Goal: Information Seeking & Learning: Learn about a topic

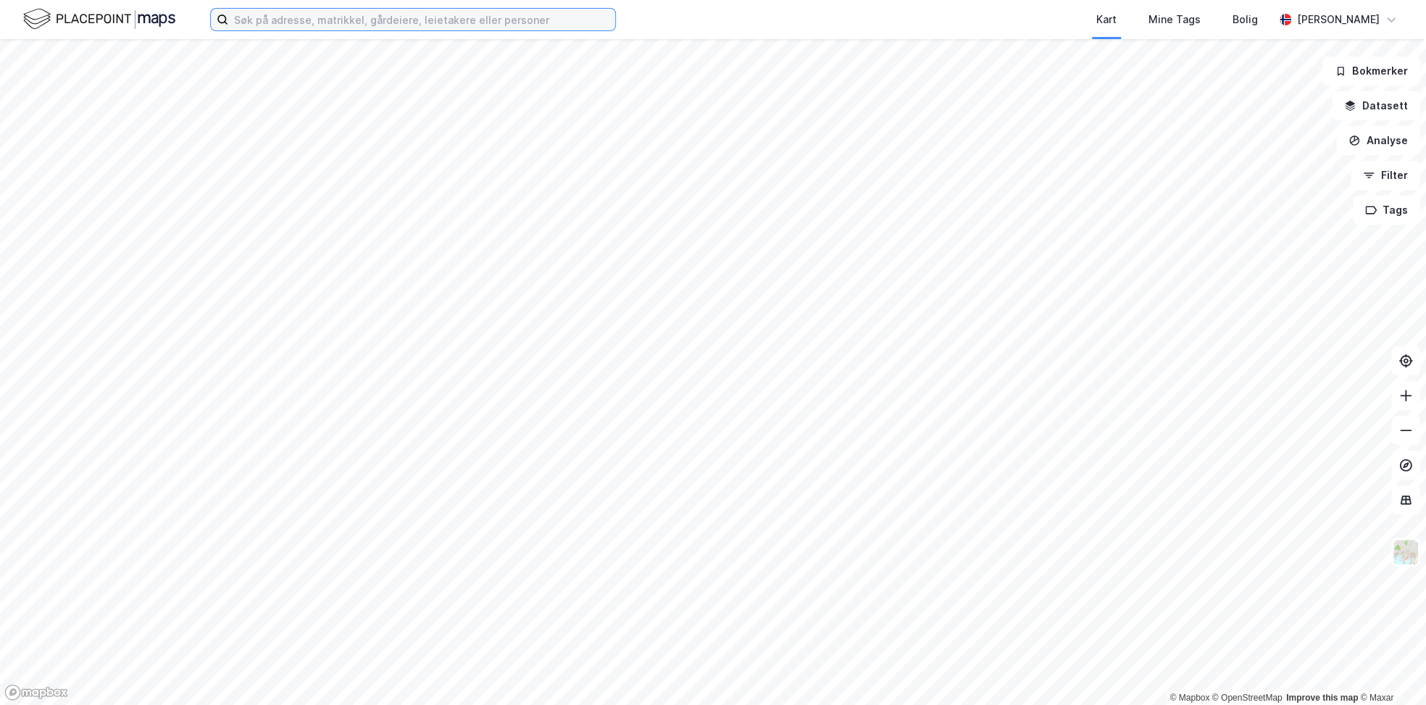
click at [302, 30] on input at bounding box center [421, 20] width 387 height 22
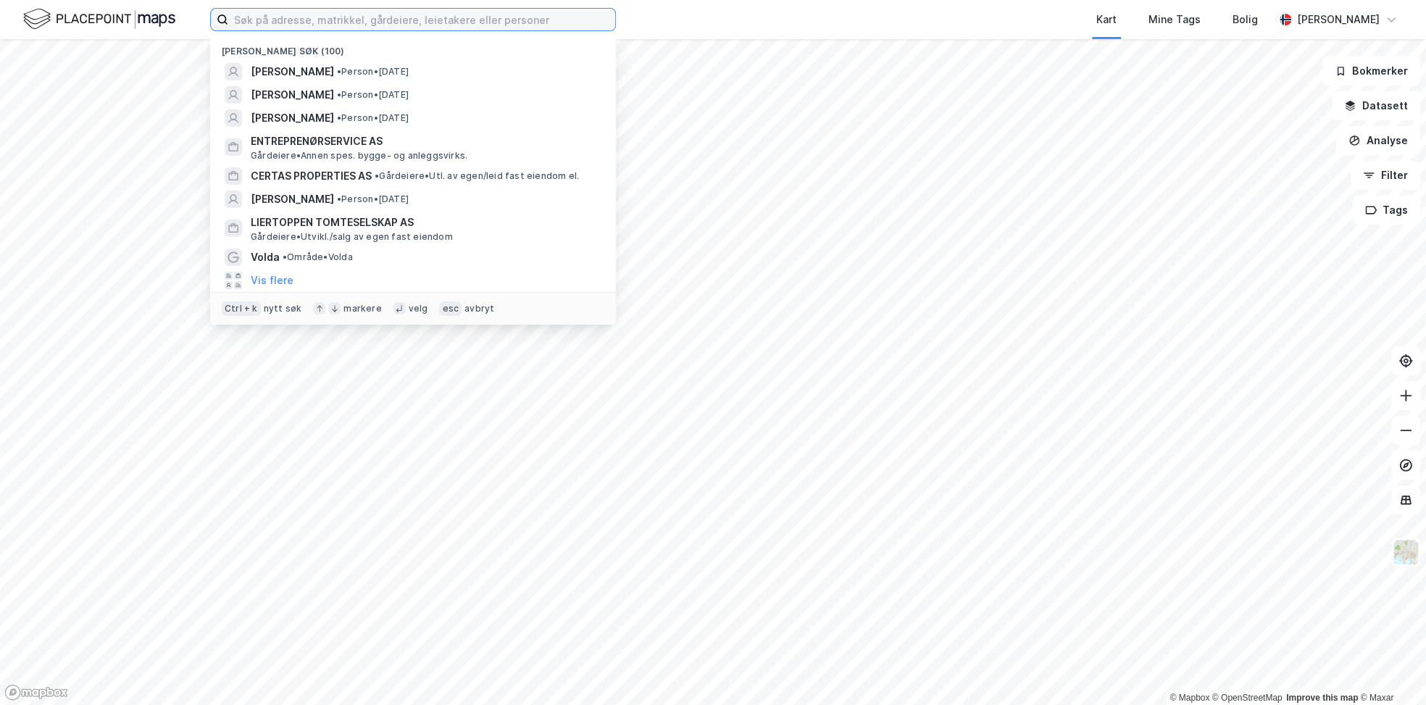
click at [328, 11] on input at bounding box center [421, 20] width 387 height 22
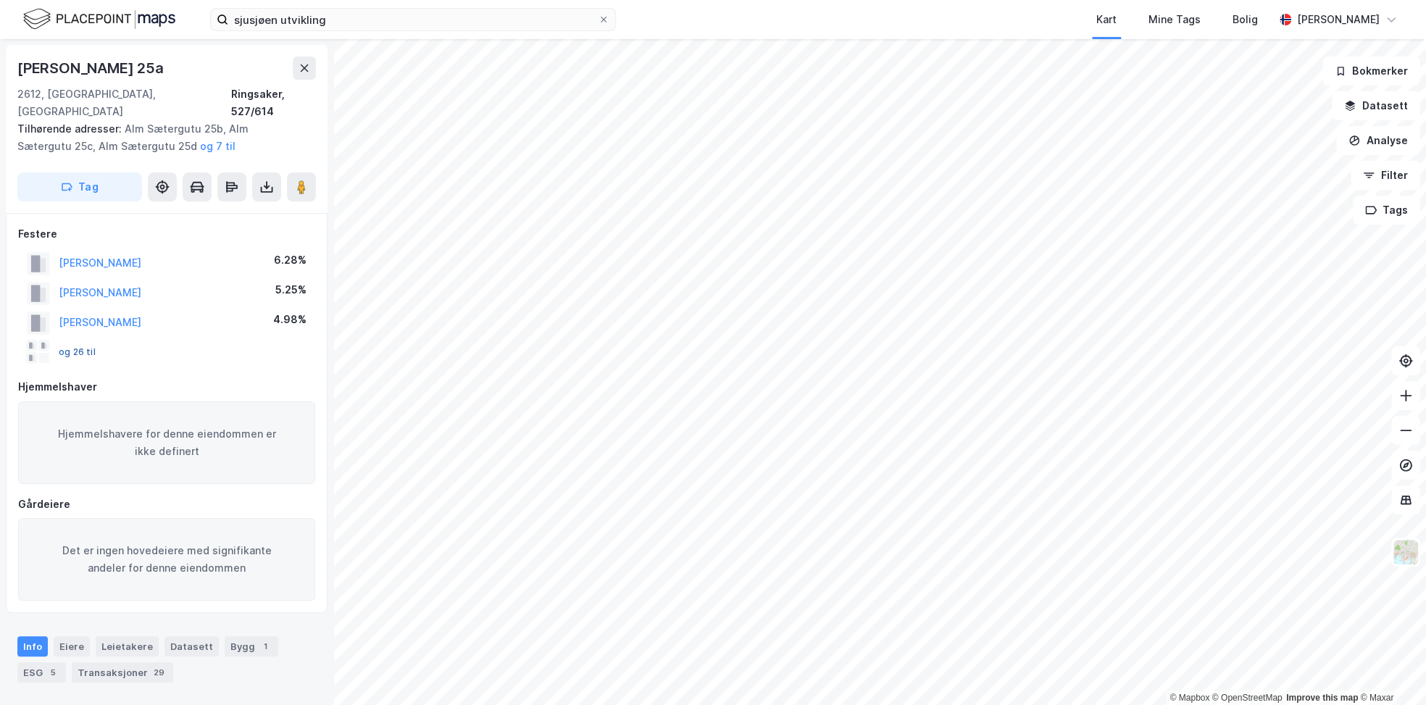
click at [0, 0] on button "og 26 til" at bounding box center [0, 0] width 0 height 0
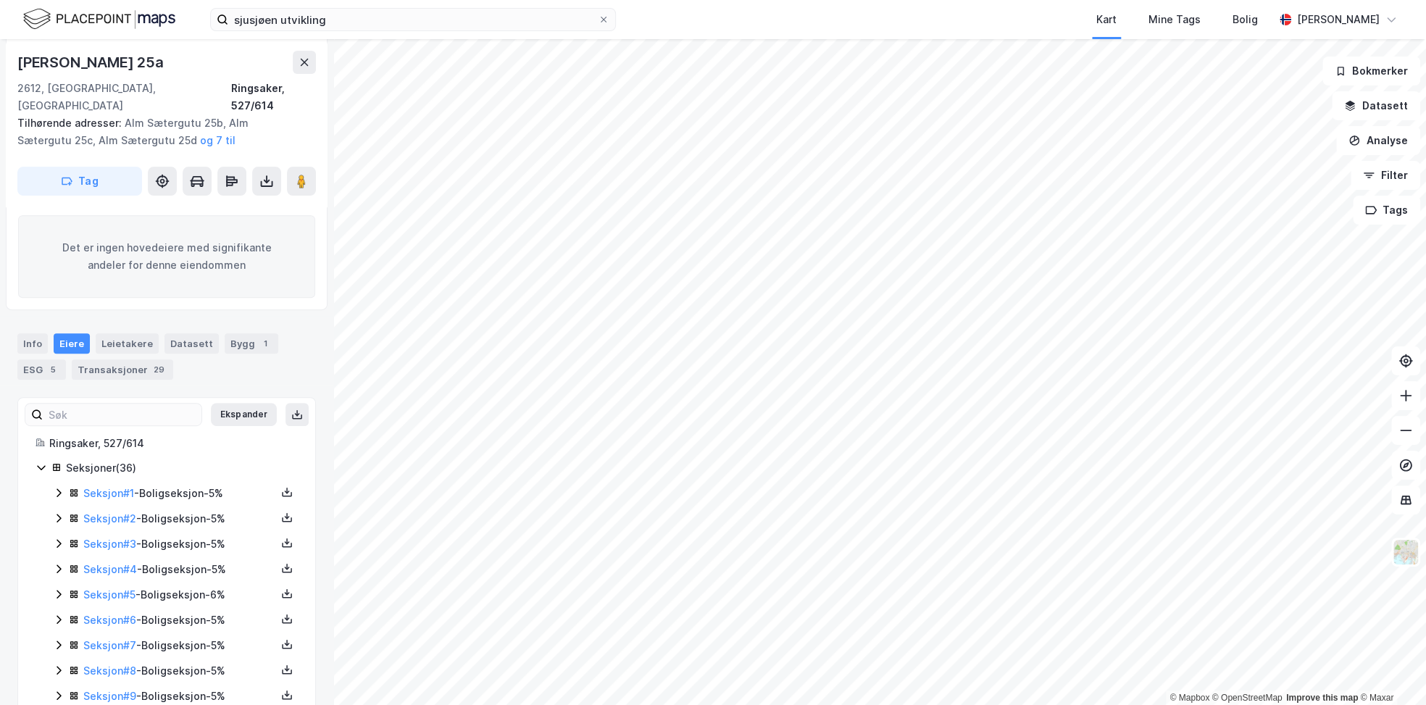
scroll to position [136, 0]
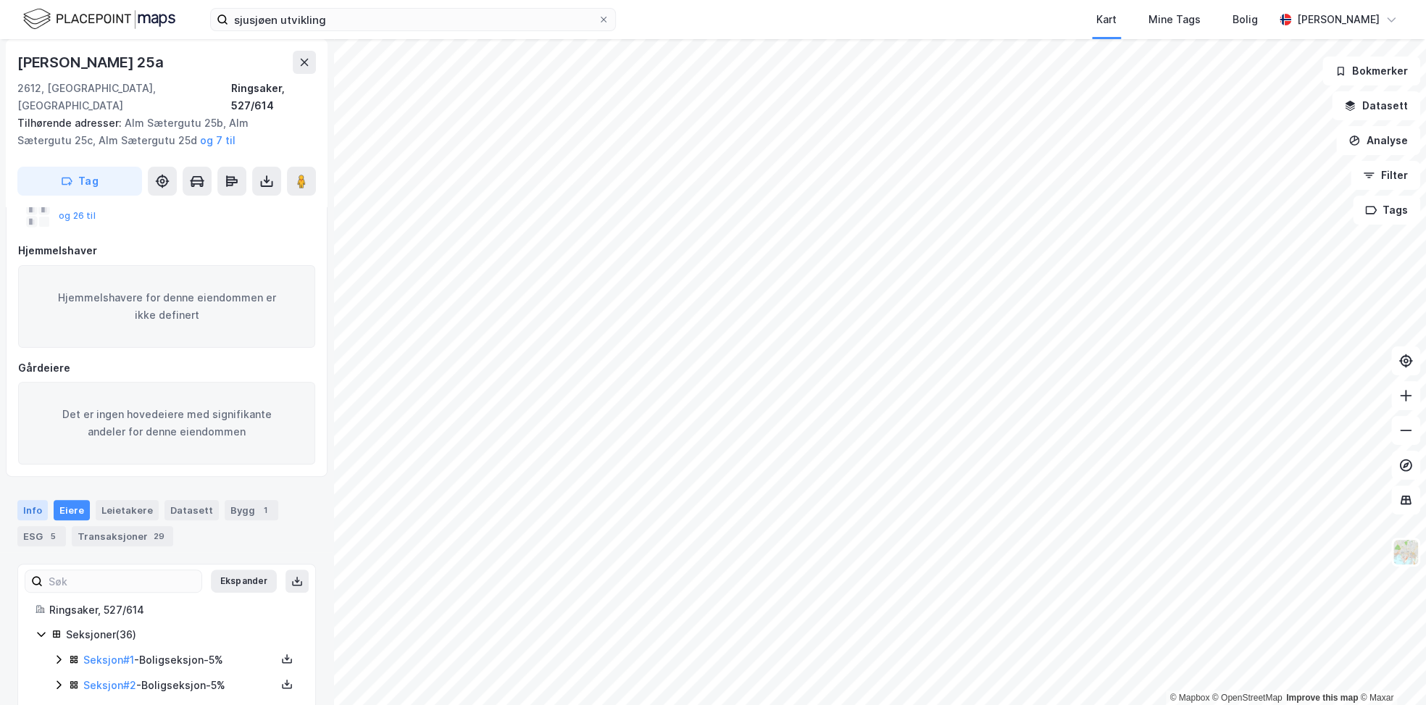
click at [28, 500] on div "Info" at bounding box center [32, 510] width 30 height 20
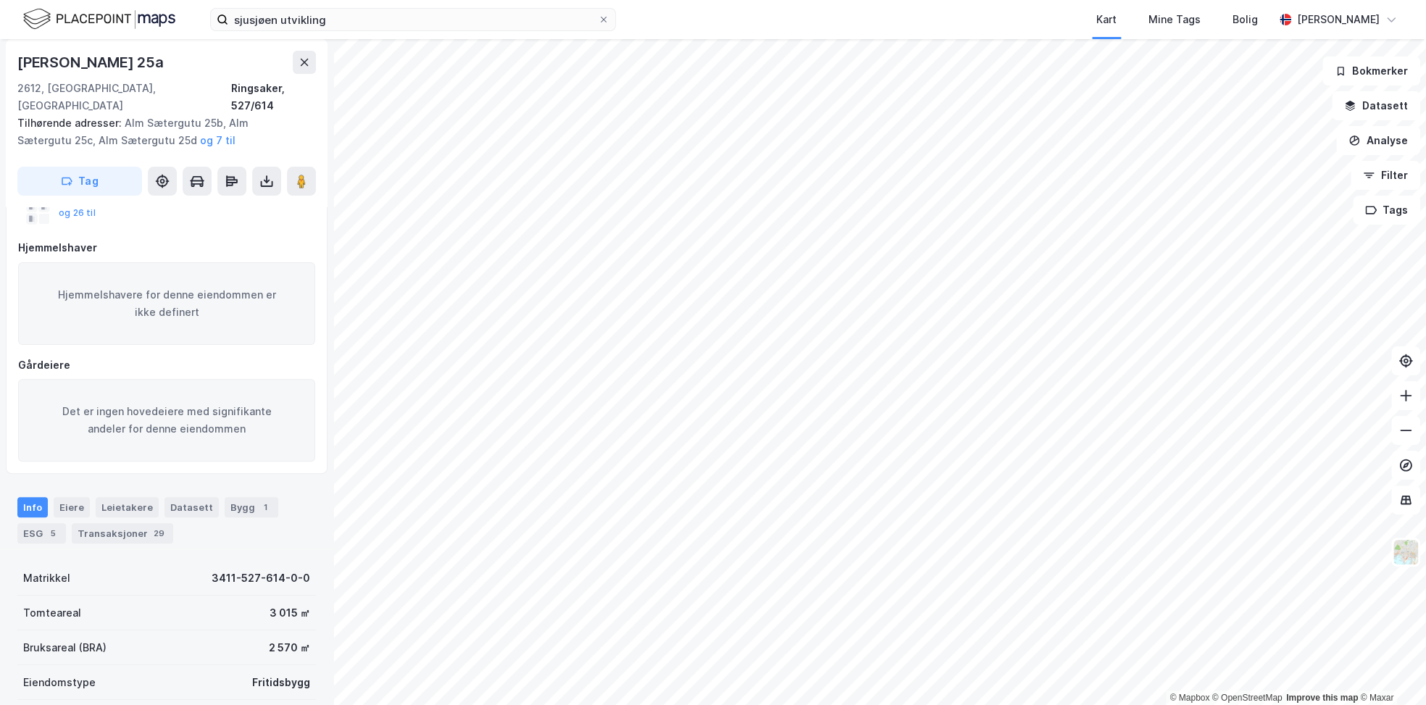
scroll to position [134, 0]
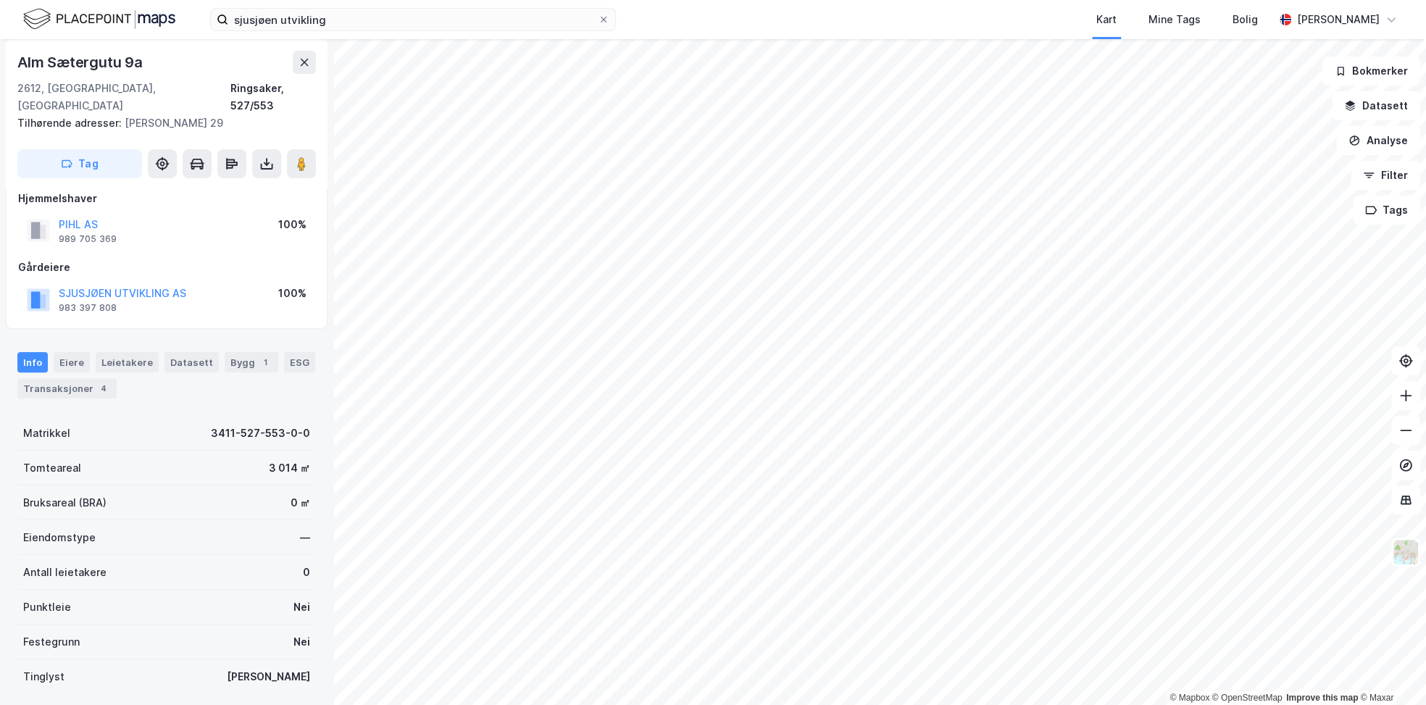
scroll to position [215, 0]
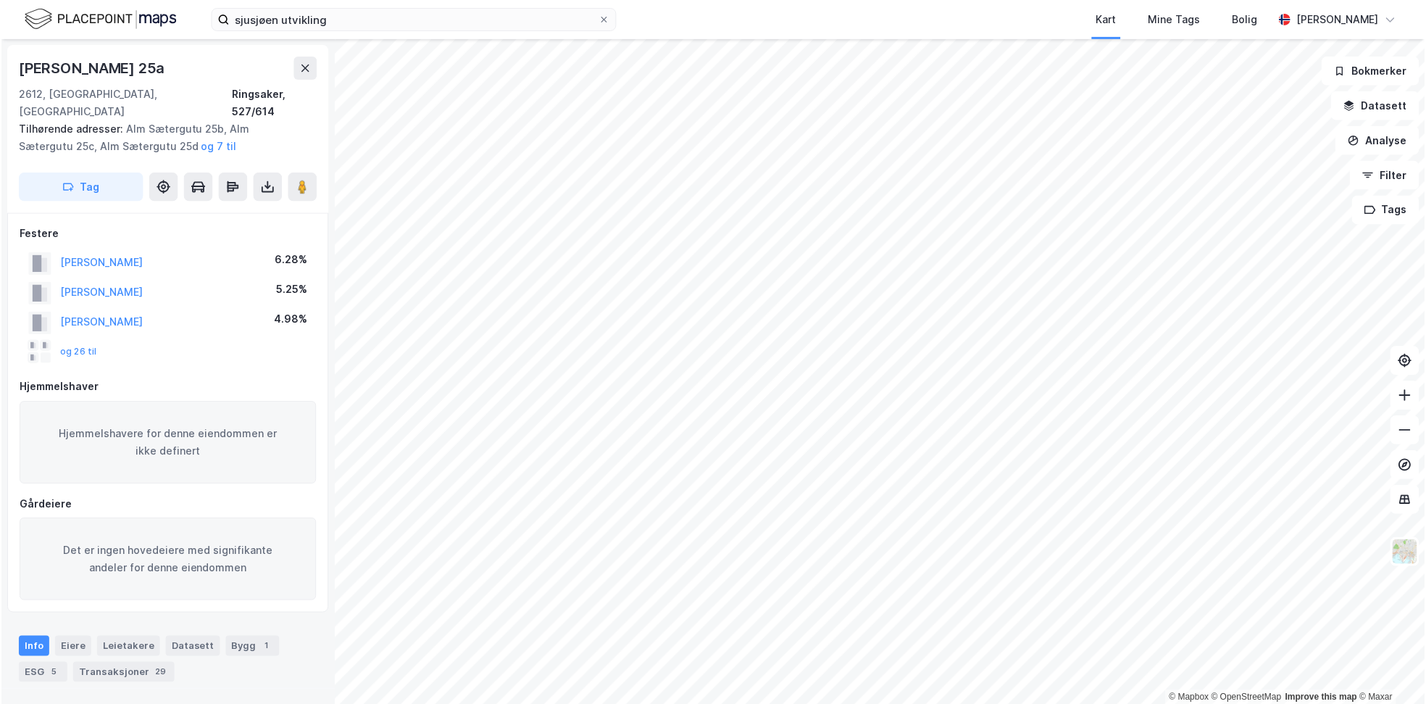
scroll to position [215, 0]
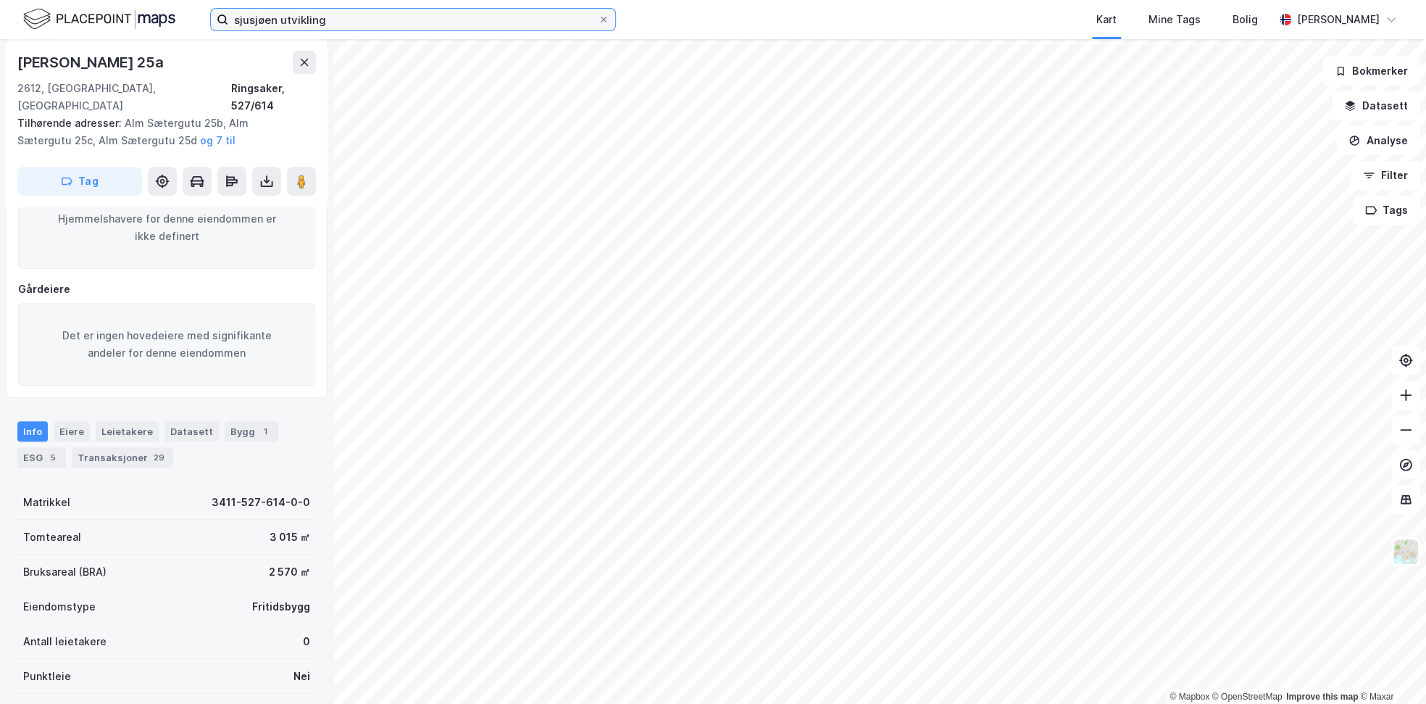
click at [320, 22] on input "sjusjøen utvikling" at bounding box center [413, 20] width 370 height 22
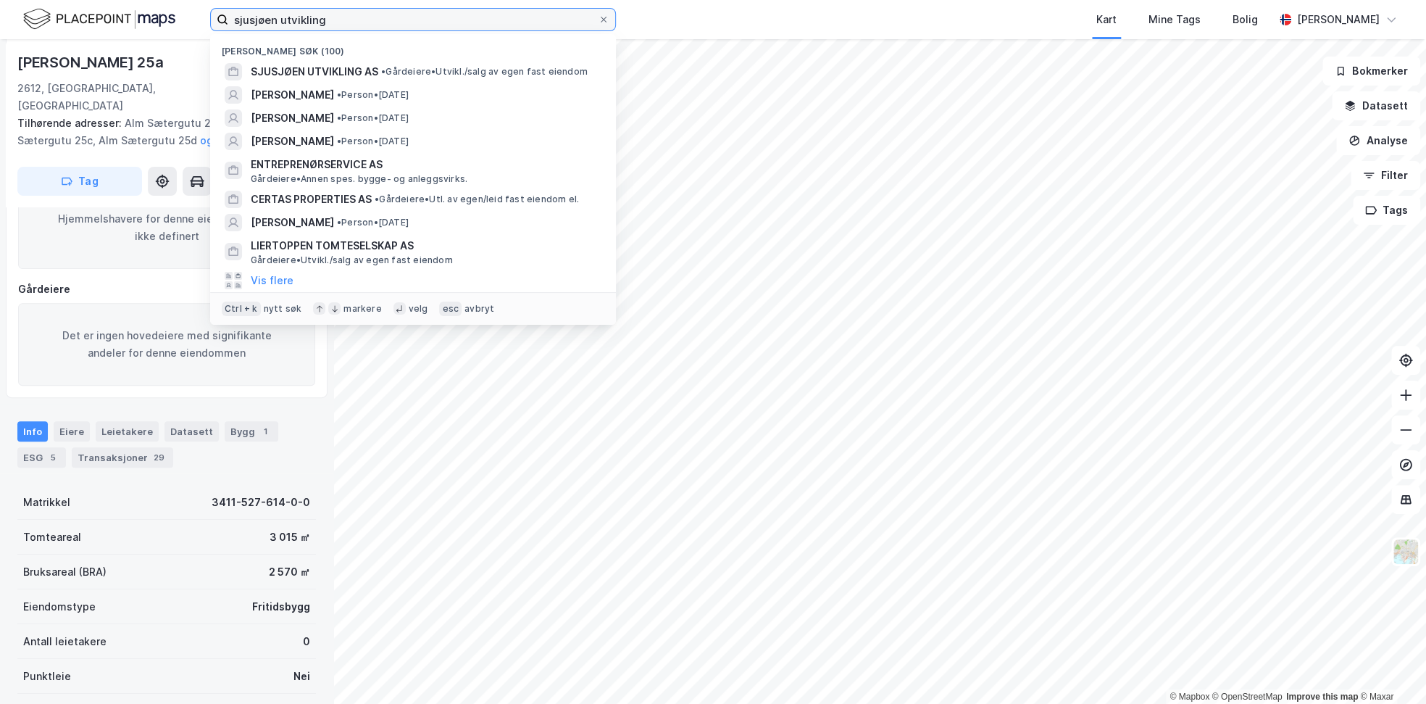
click at [320, 22] on input "sjusjøen utvikling" at bounding box center [413, 20] width 370 height 22
click at [321, 23] on input "sjusjøen utvikling" at bounding box center [413, 20] width 370 height 22
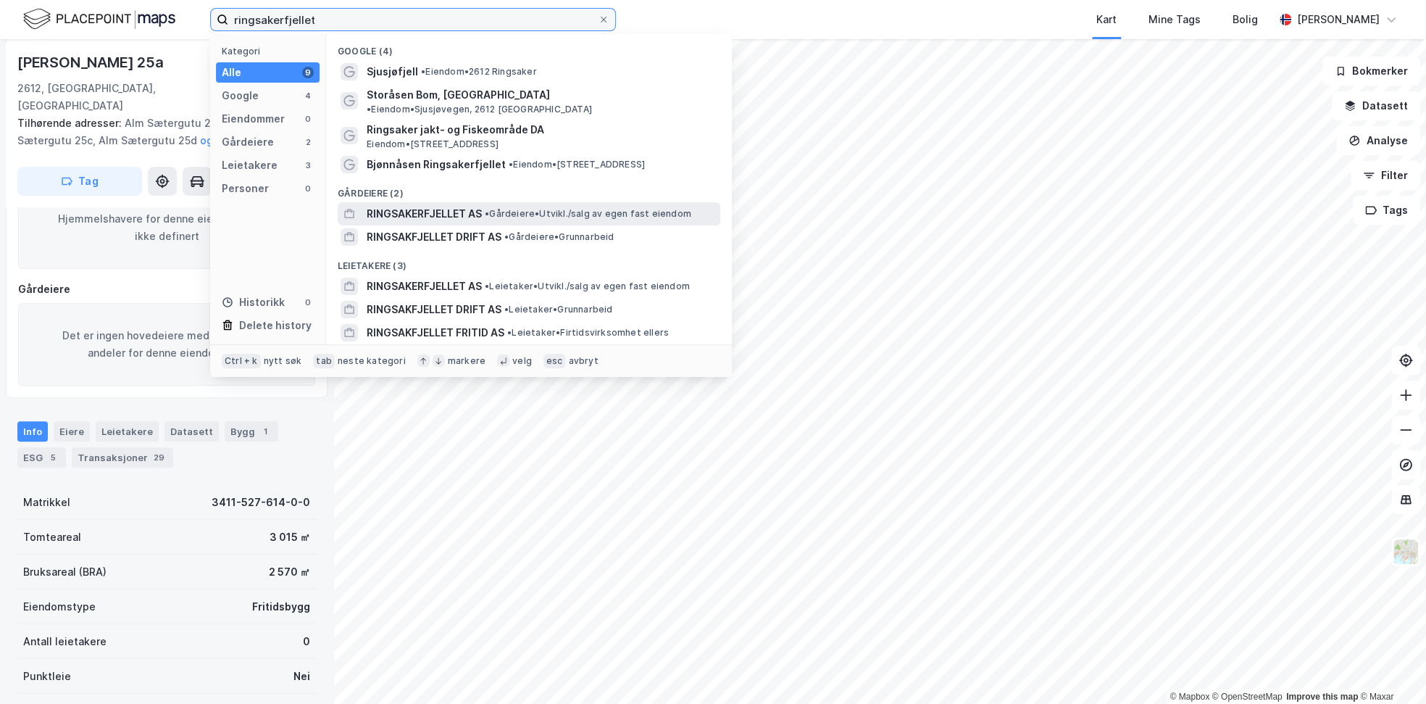
type input "ringsakerfjellet"
click at [561, 208] on span "• Gårdeiere • [GEOGRAPHIC_DATA]/salg av egen fast eiendom" at bounding box center [588, 214] width 207 height 12
